Goal: Information Seeking & Learning: Find specific fact

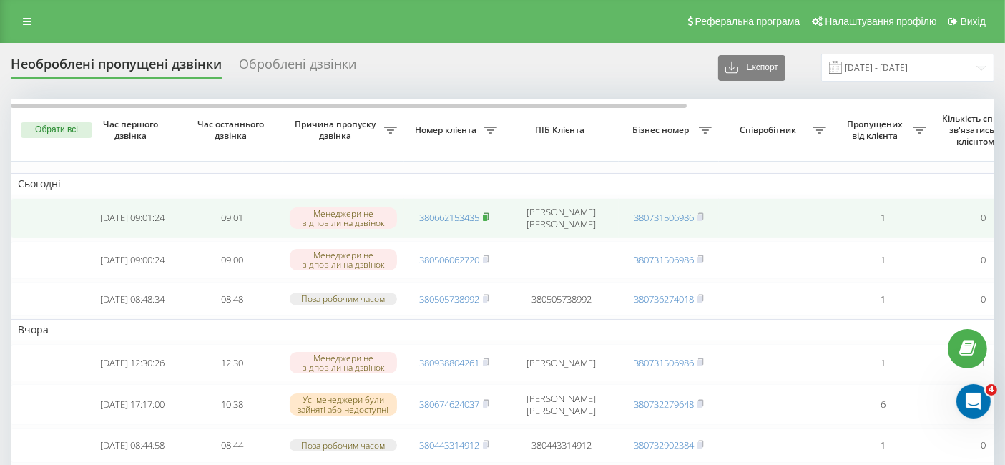
click at [489, 212] on icon at bounding box center [486, 216] width 6 height 9
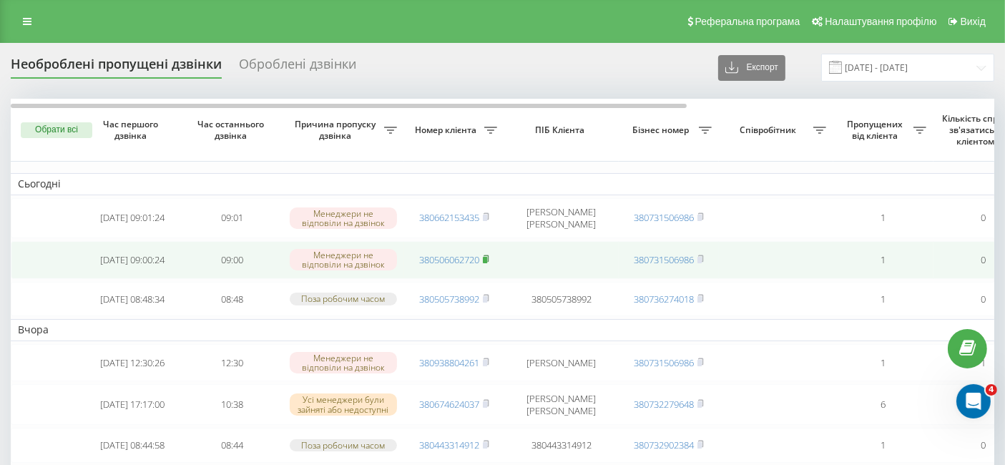
click at [484, 257] on rect at bounding box center [485, 260] width 4 height 6
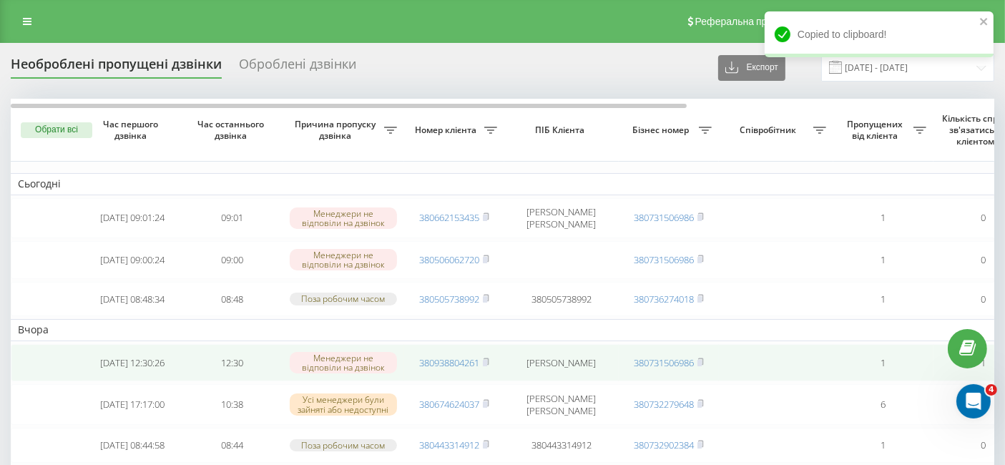
click at [492, 366] on td "380938804261" at bounding box center [454, 363] width 100 height 38
click at [483, 367] on span "380938804261" at bounding box center [454, 362] width 70 height 13
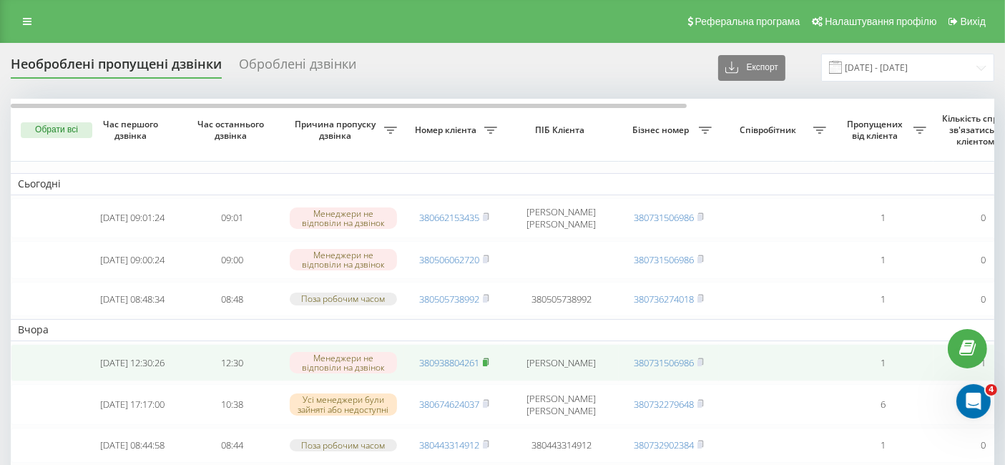
click at [485, 366] on rect at bounding box center [485, 363] width 4 height 6
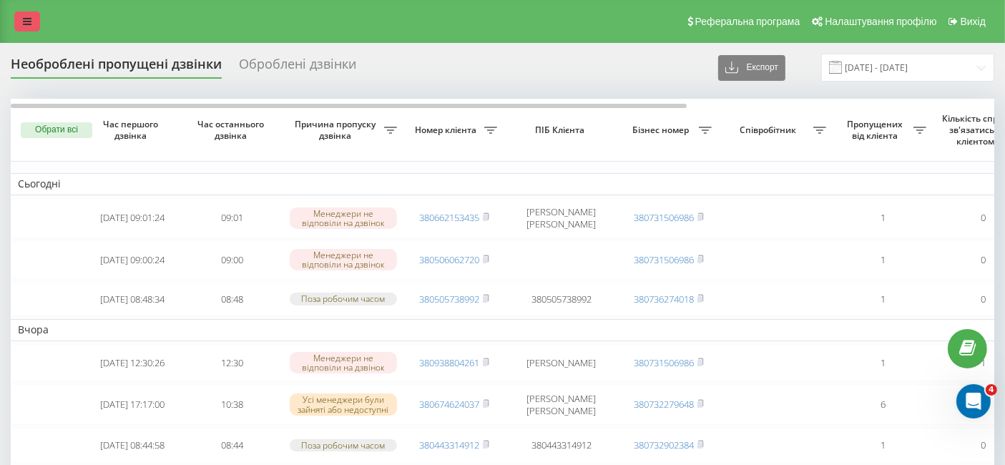
click at [31, 25] on link at bounding box center [27, 21] width 26 height 20
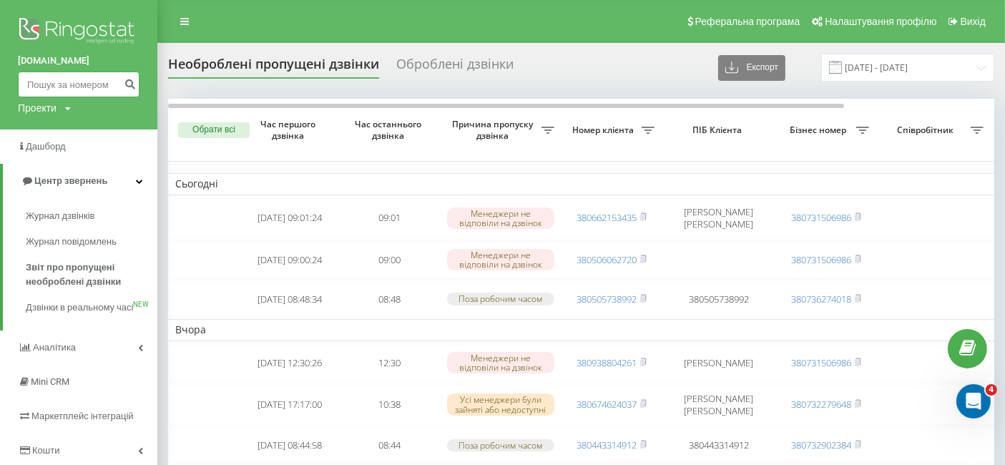
click at [41, 91] on input at bounding box center [79, 84] width 122 height 26
paste input "380662153435"
type input "380662153435"
click at [135, 87] on button "submit" at bounding box center [129, 84] width 19 height 26
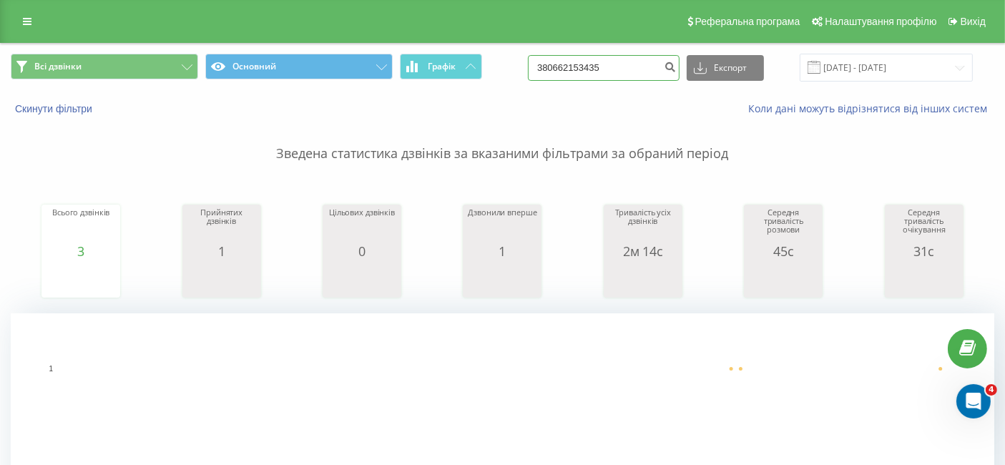
click at [645, 61] on input "380662153435" at bounding box center [604, 68] width 152 height 26
paste input "506062720"
type input "380506062720"
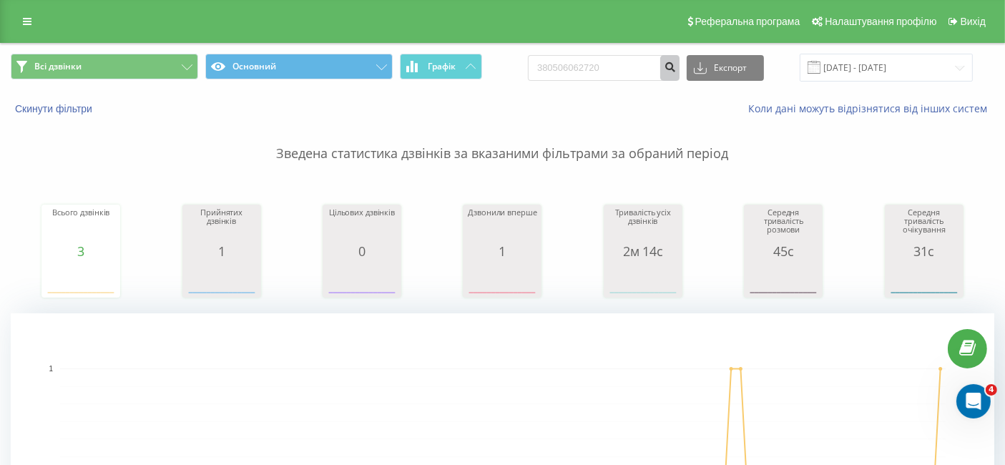
click at [676, 64] on icon "submit" at bounding box center [669, 65] width 12 height 9
click at [609, 66] on input "380506062720" at bounding box center [604, 68] width 152 height 26
paste input "938804261"
type input "380938804261"
click at [676, 69] on icon "submit" at bounding box center [669, 65] width 12 height 9
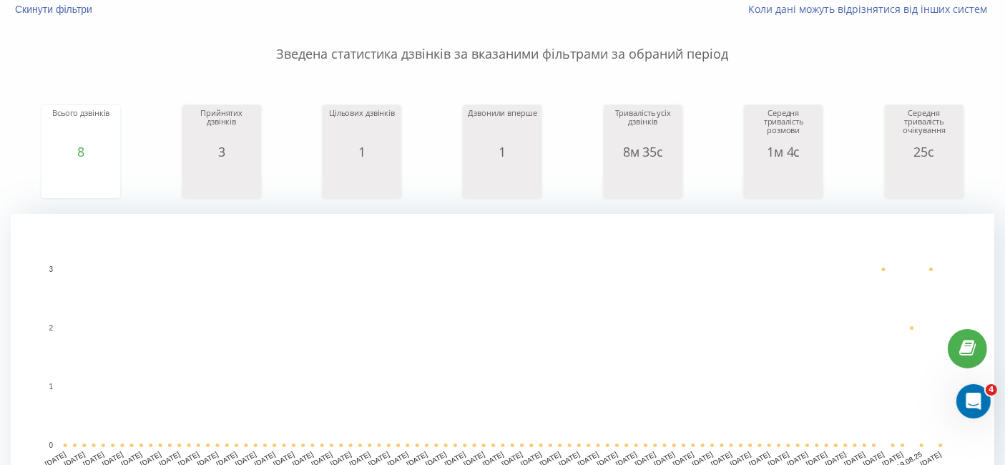
scroll to position [100, 0]
drag, startPoint x: 0, startPoint y: 26, endPoint x: 0, endPoint y: 4, distance: 21.4
